Goal: Information Seeking & Learning: Learn about a topic

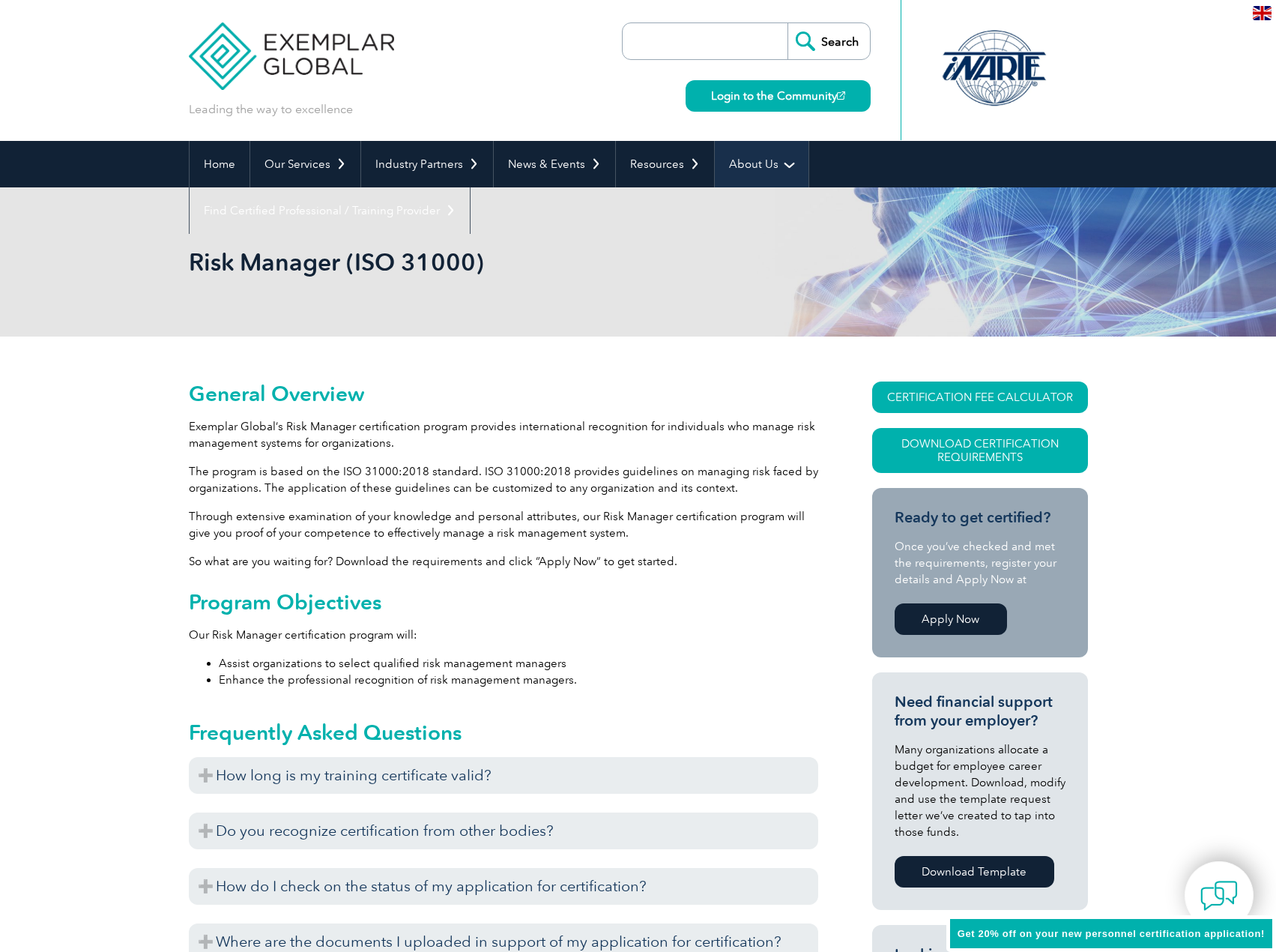
click at [766, 172] on link "About Us" at bounding box center [762, 164] width 94 height 46
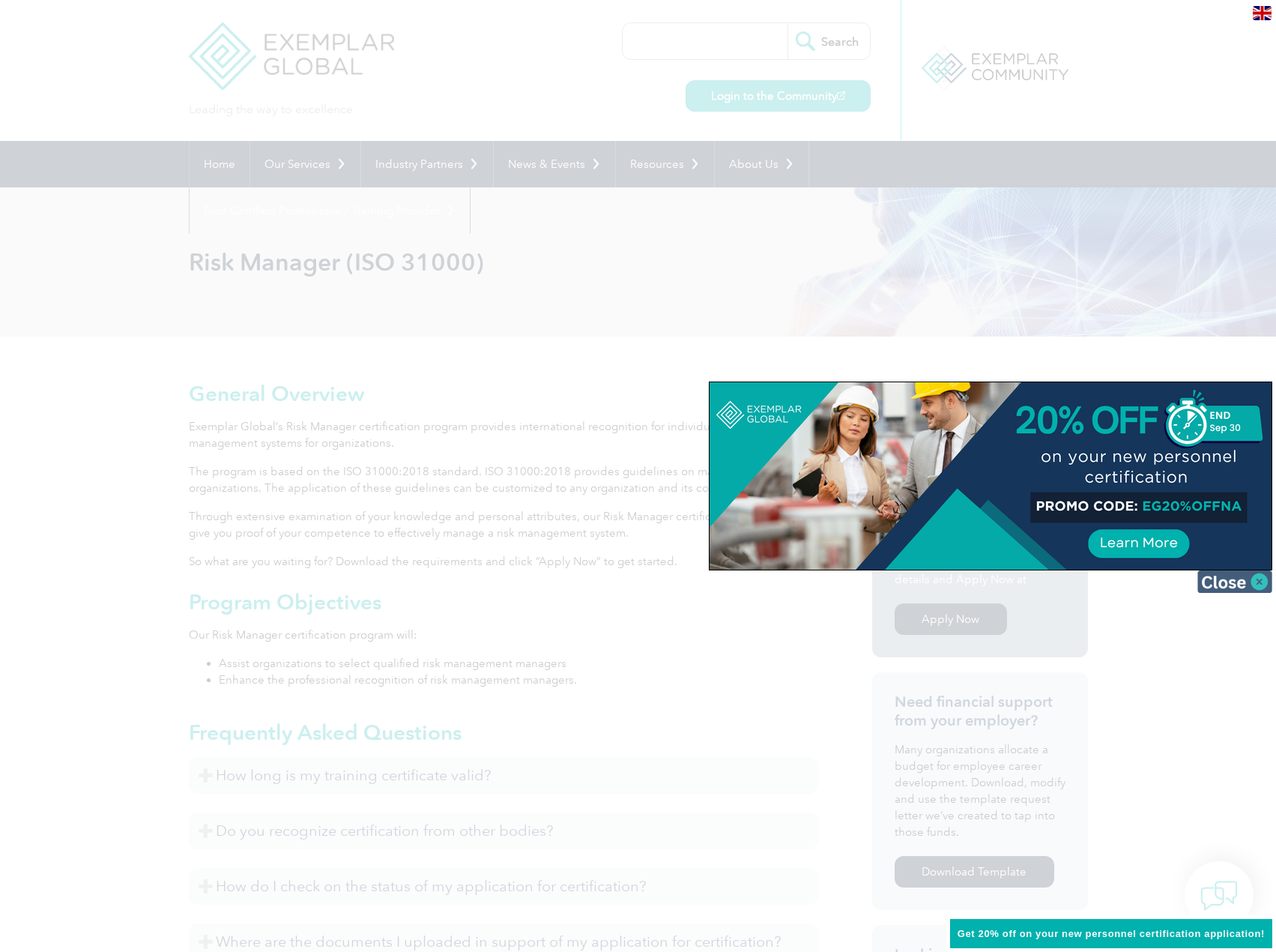
click at [1262, 582] on img at bounding box center [1235, 582] width 75 height 23
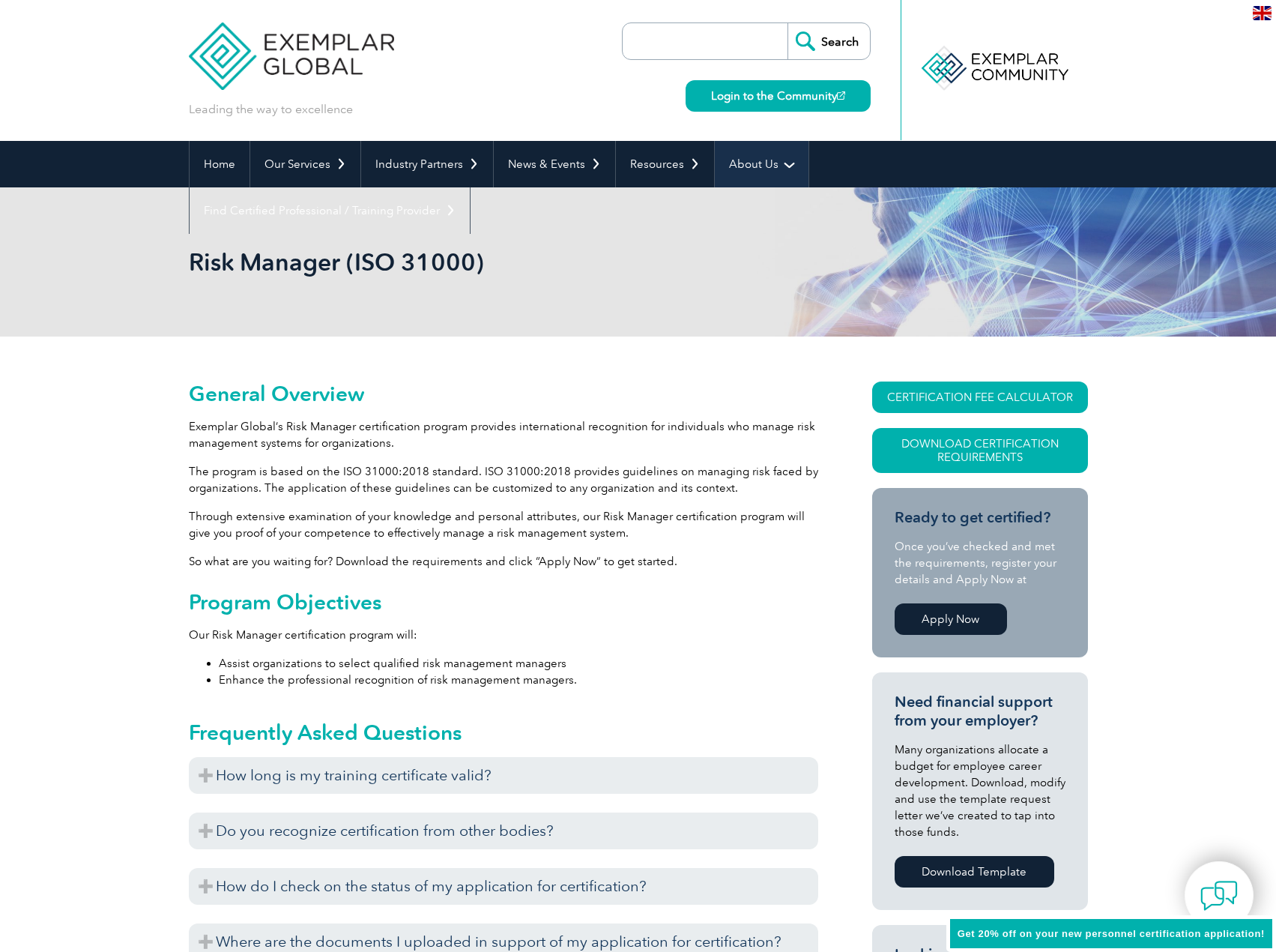
click at [724, 156] on link "About Us" at bounding box center [762, 164] width 94 height 46
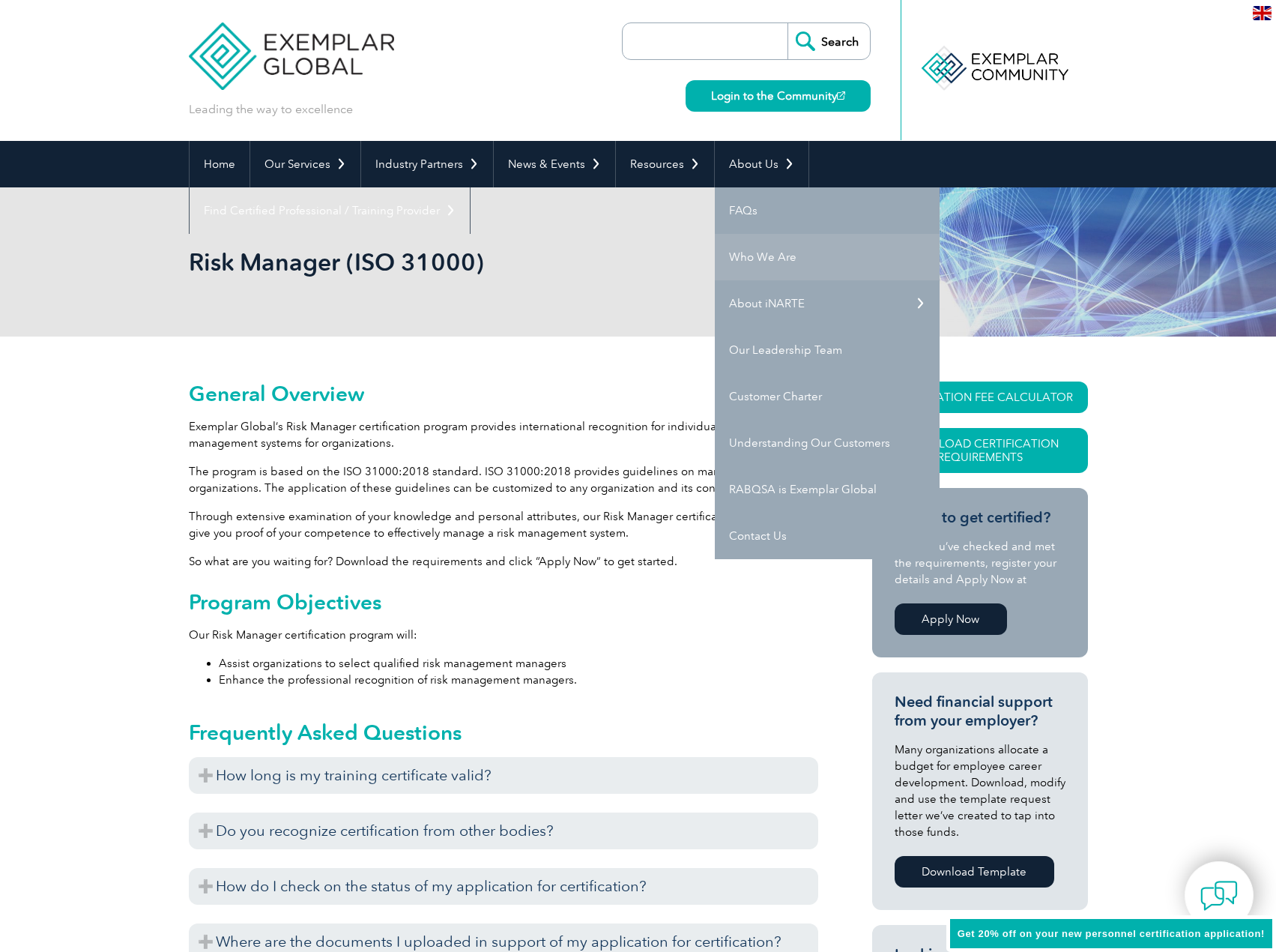
click at [768, 257] on link "Who We Are" at bounding box center [828, 256] width 225 height 46
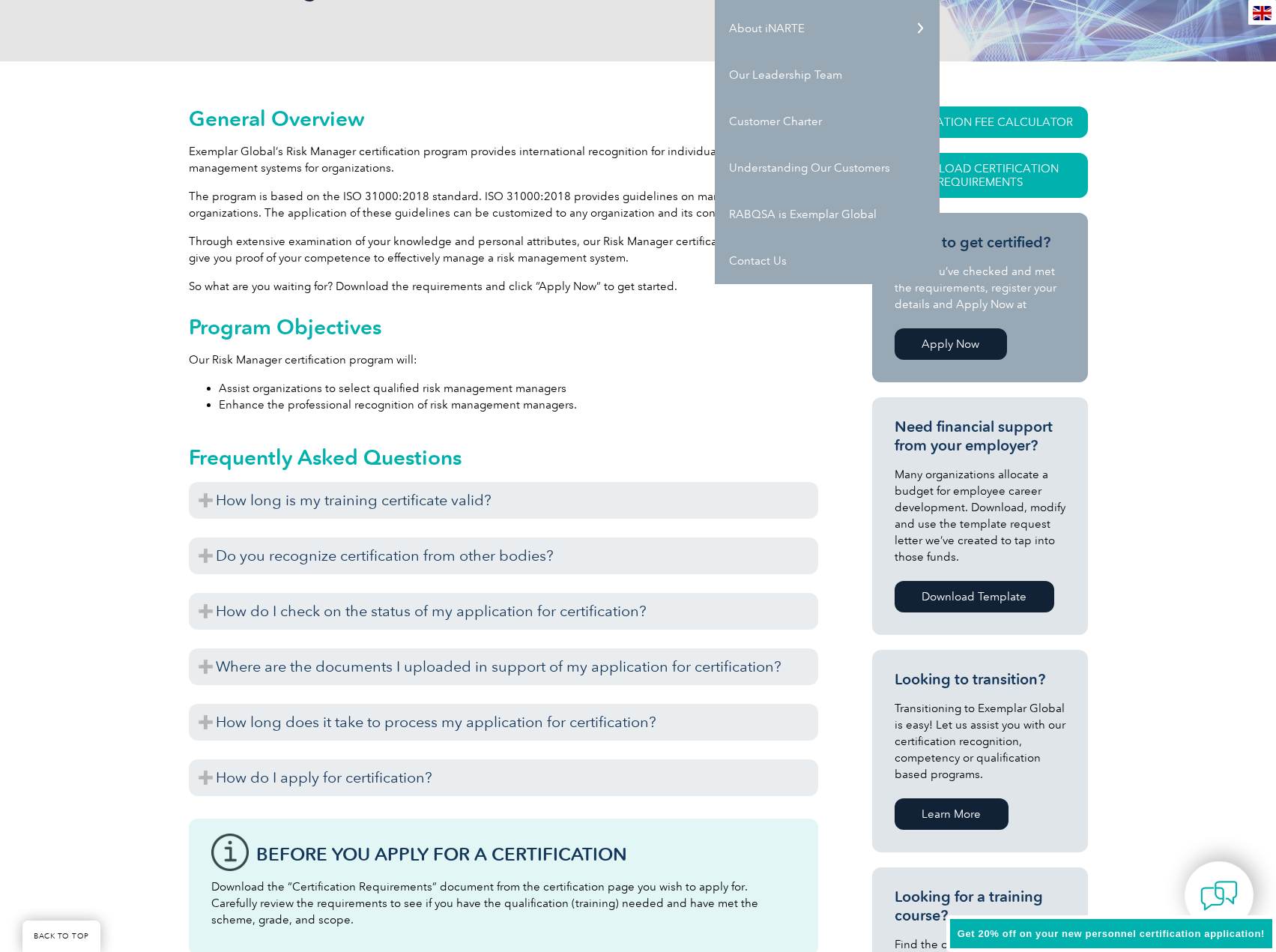
scroll to position [299, 0]
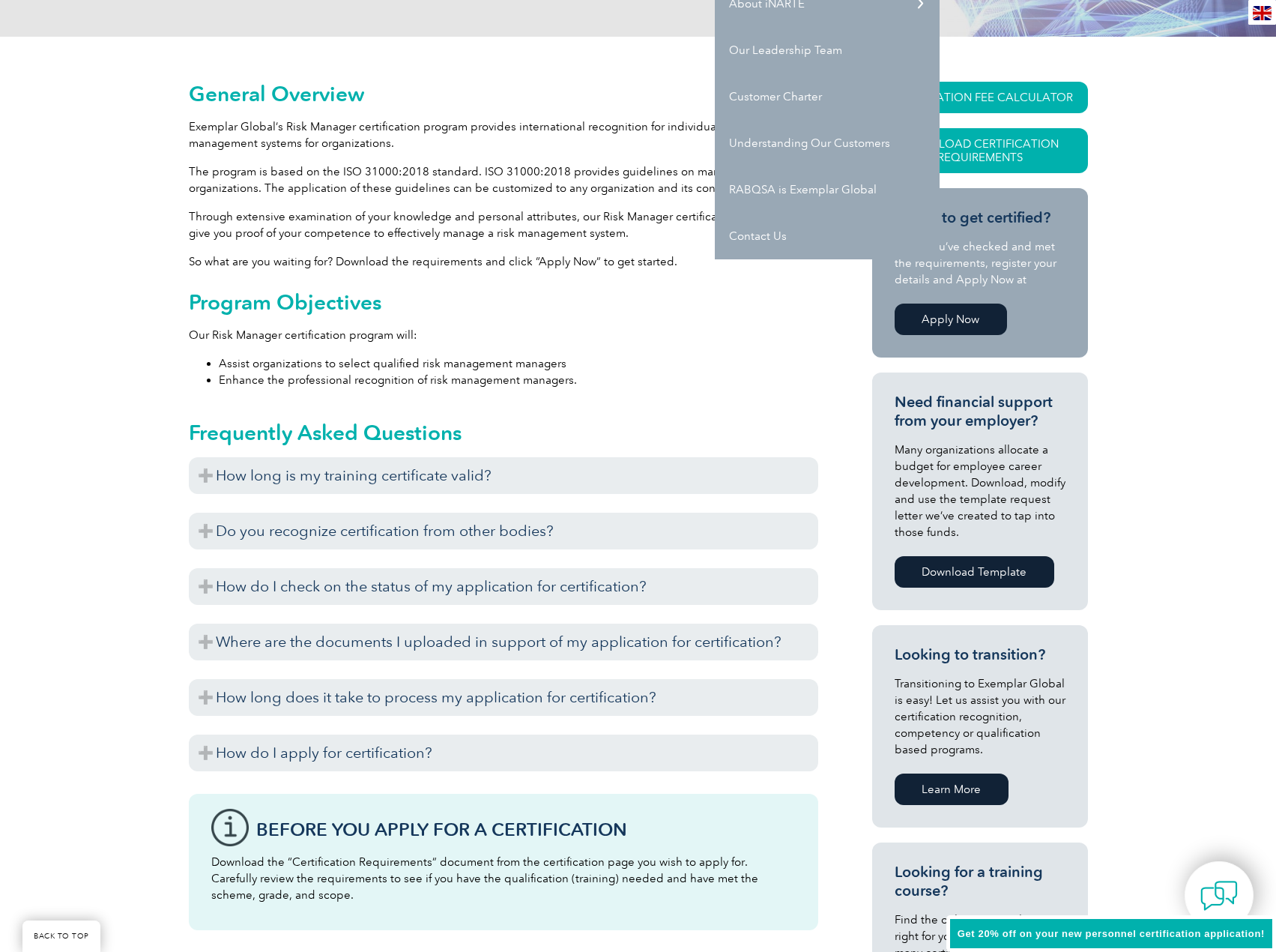
click at [741, 385] on li "Enhance the professional recognition of risk management managers." at bounding box center [518, 380] width 600 height 16
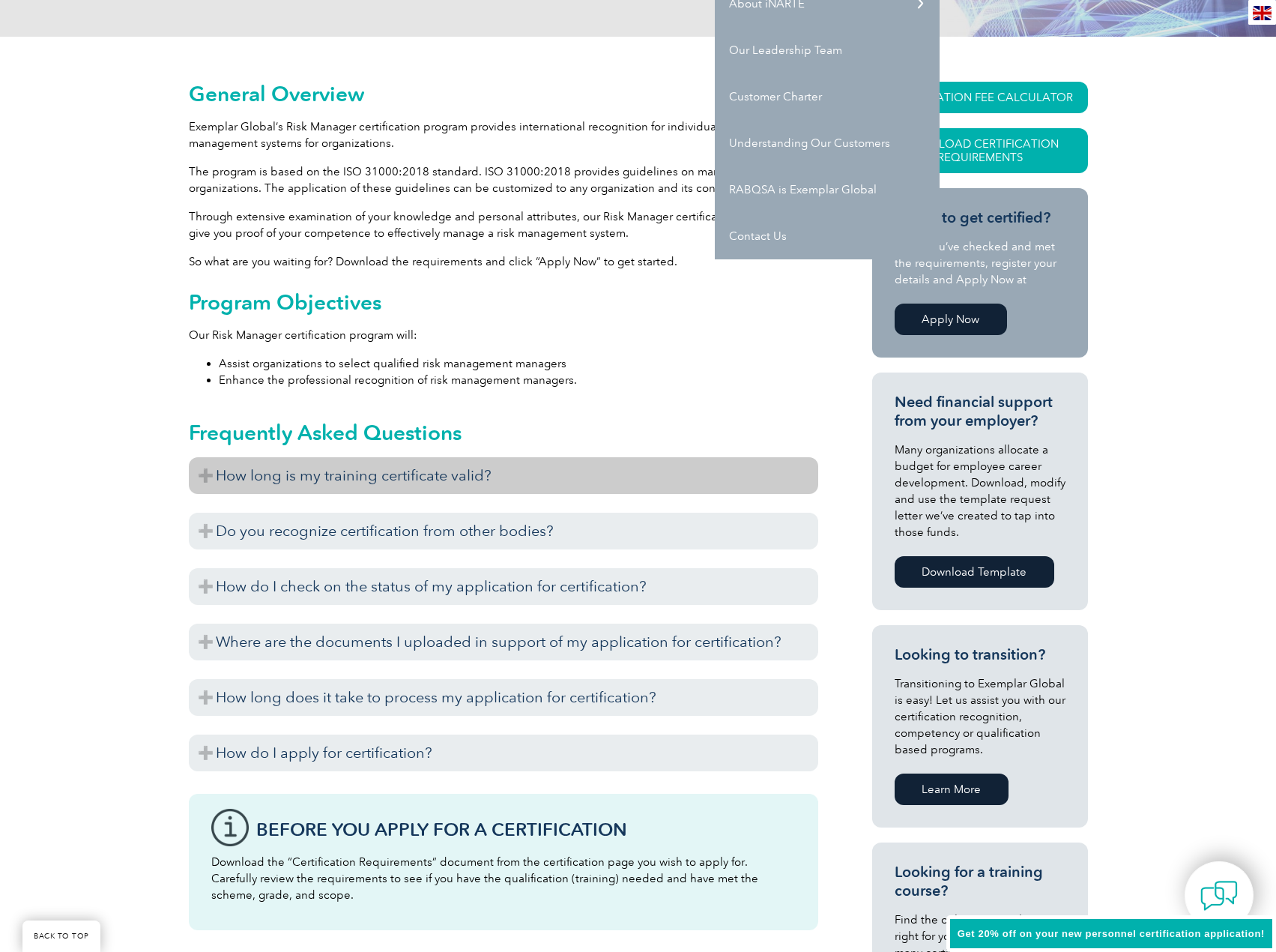
click at [417, 476] on h3 "How long is my training certificate valid?" at bounding box center [504, 475] width 630 height 37
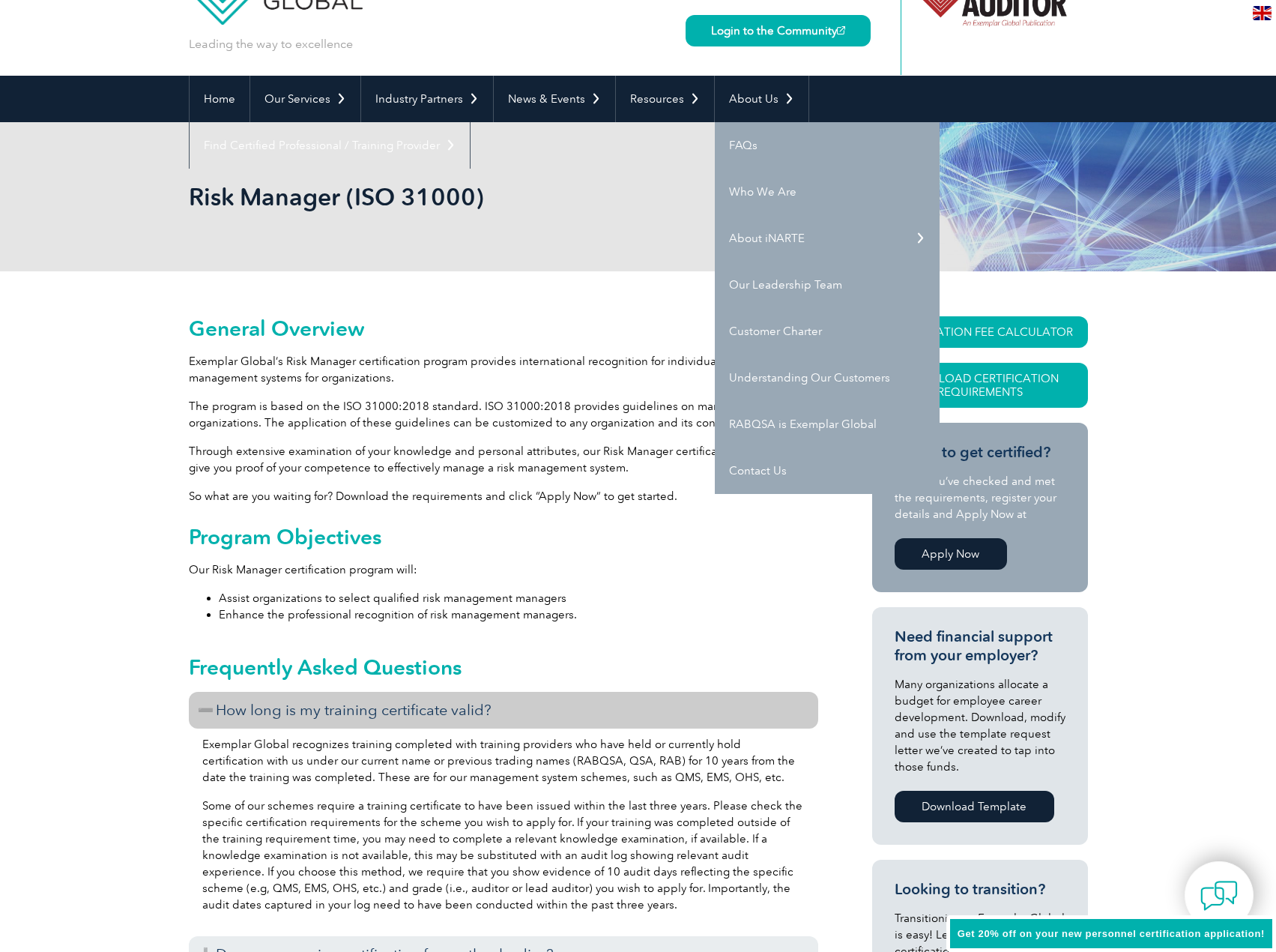
scroll to position [0, 0]
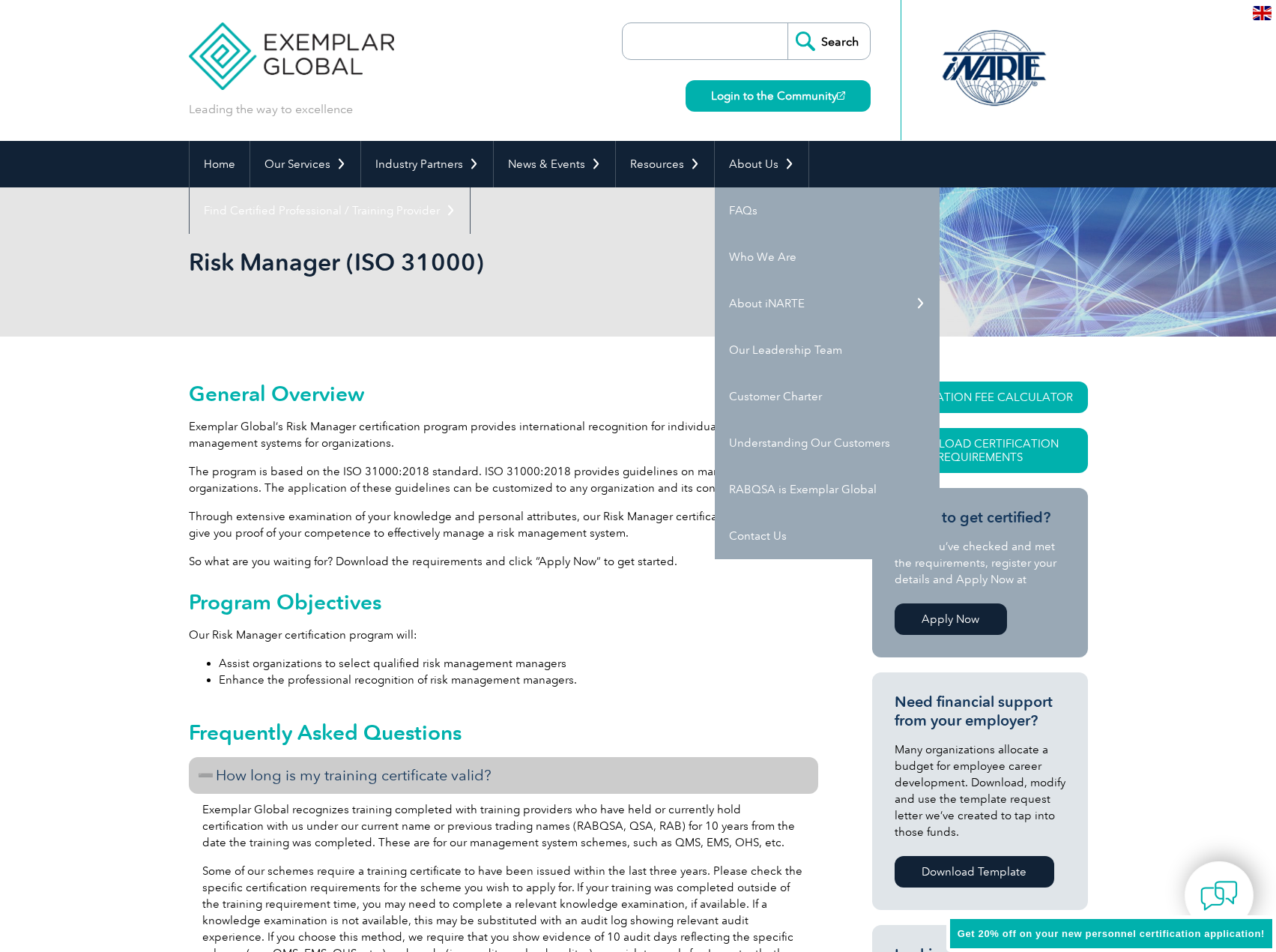
click at [448, 554] on p "So what are you waiting for? Download the requirements and click “Apply Now” to…" at bounding box center [504, 561] width 630 height 16
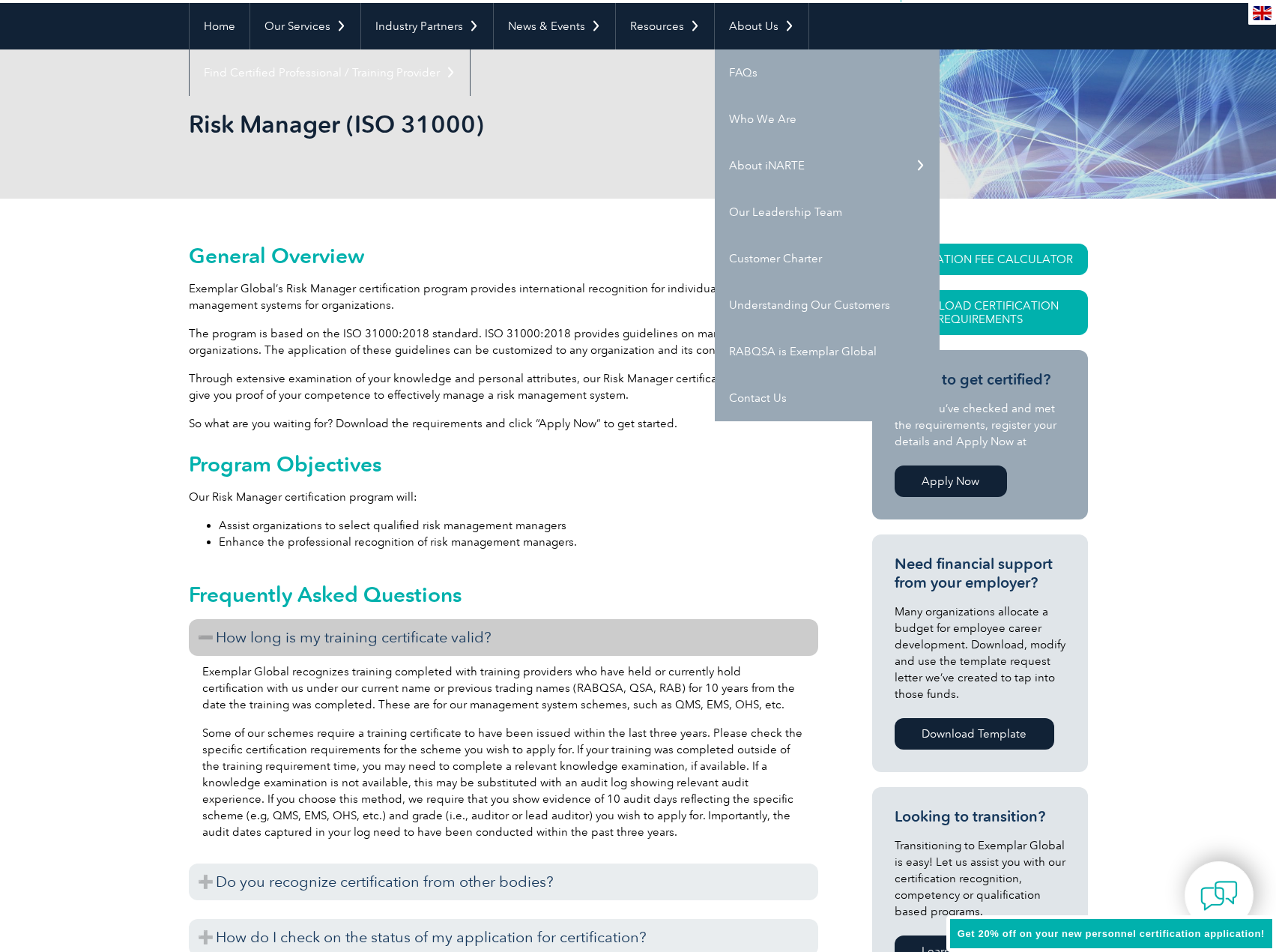
scroll to position [225, 0]
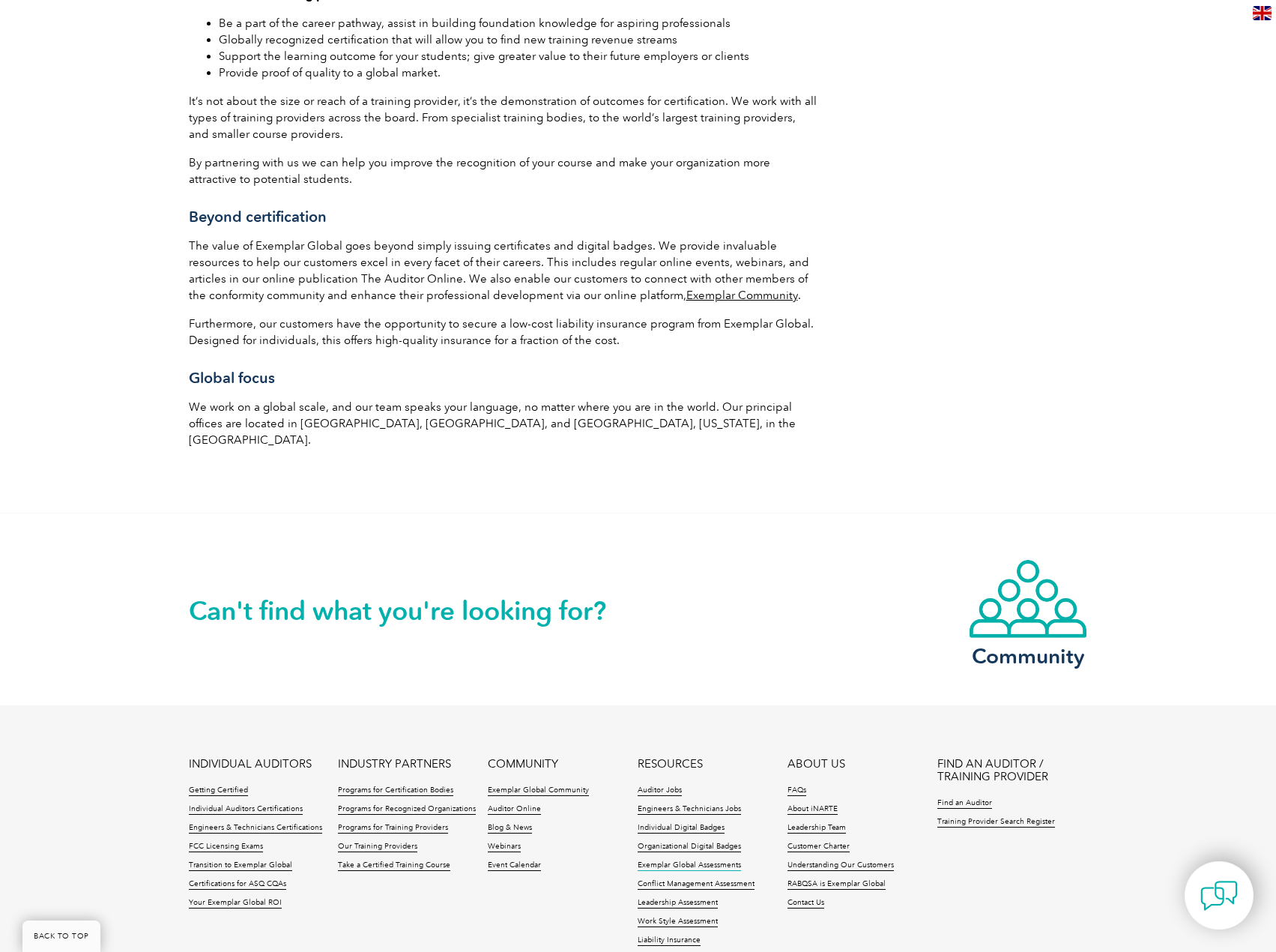
scroll to position [2366, 0]
